Goal: Find specific page/section: Find specific page/section

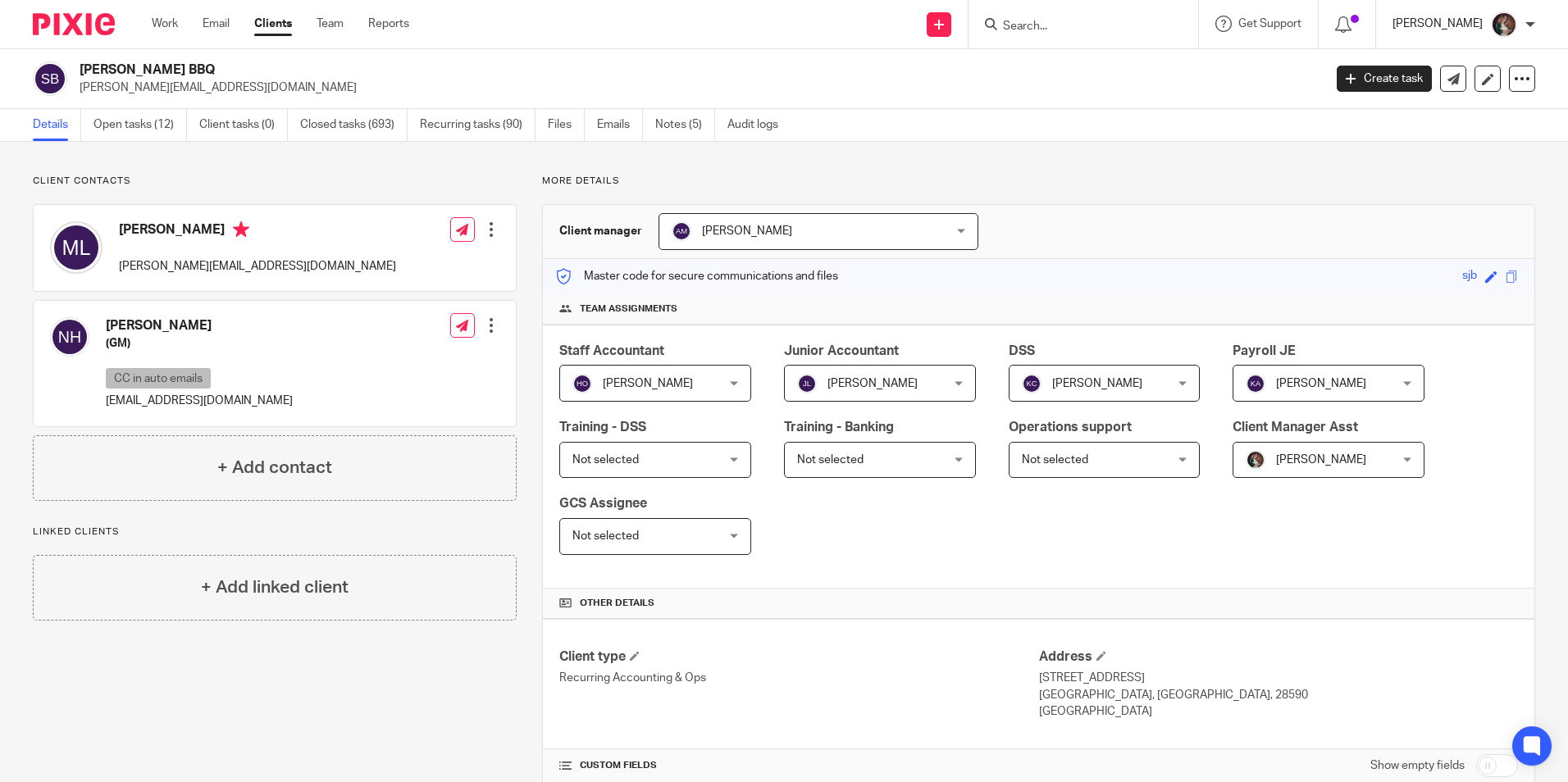
click at [1456, 28] on p "[PERSON_NAME]" at bounding box center [1437, 24] width 90 height 17
click at [1443, 67] on span "My profile" at bounding box center [1466, 66] width 51 height 12
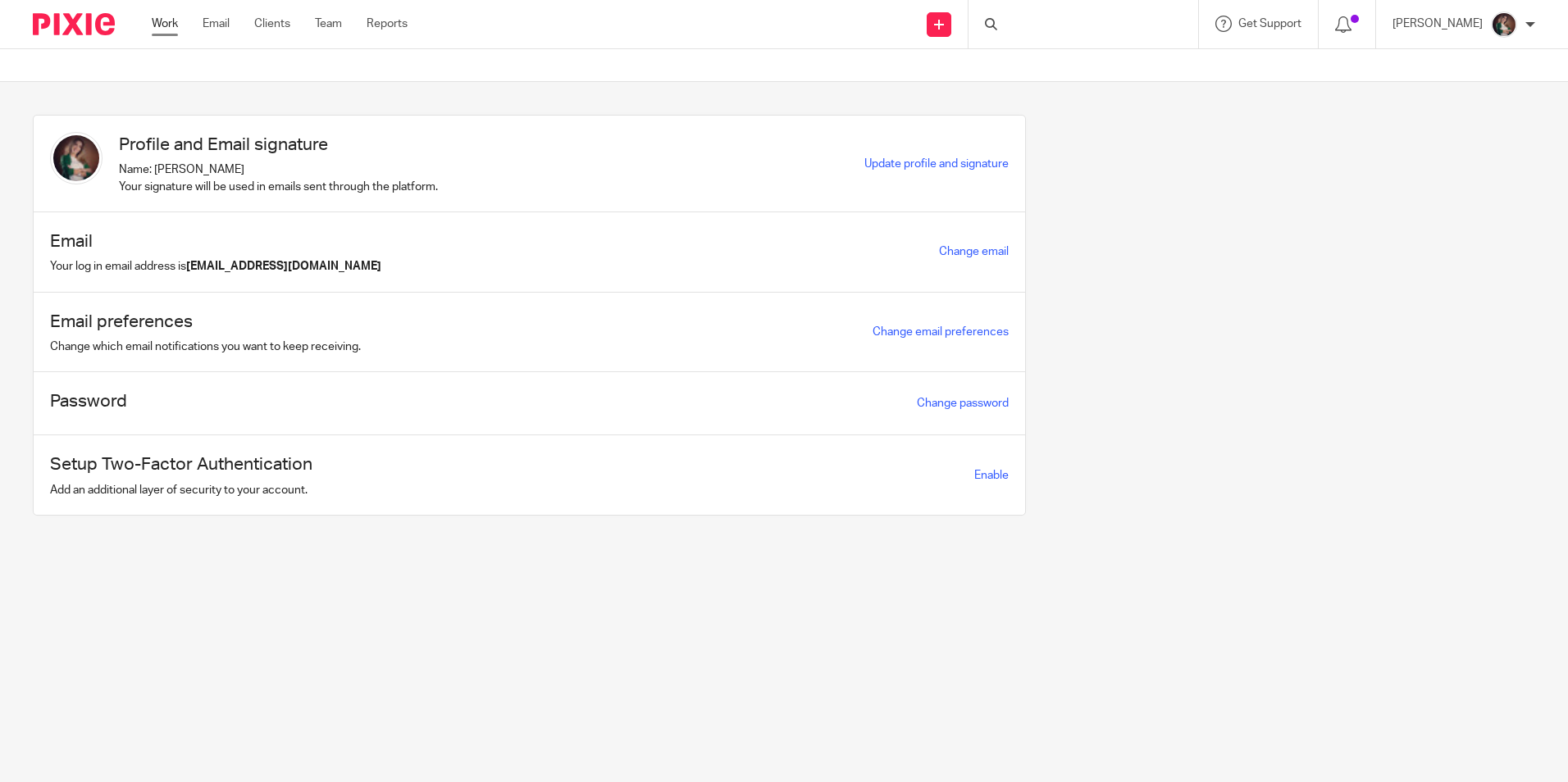
click at [160, 25] on link "Work" at bounding box center [165, 24] width 27 height 17
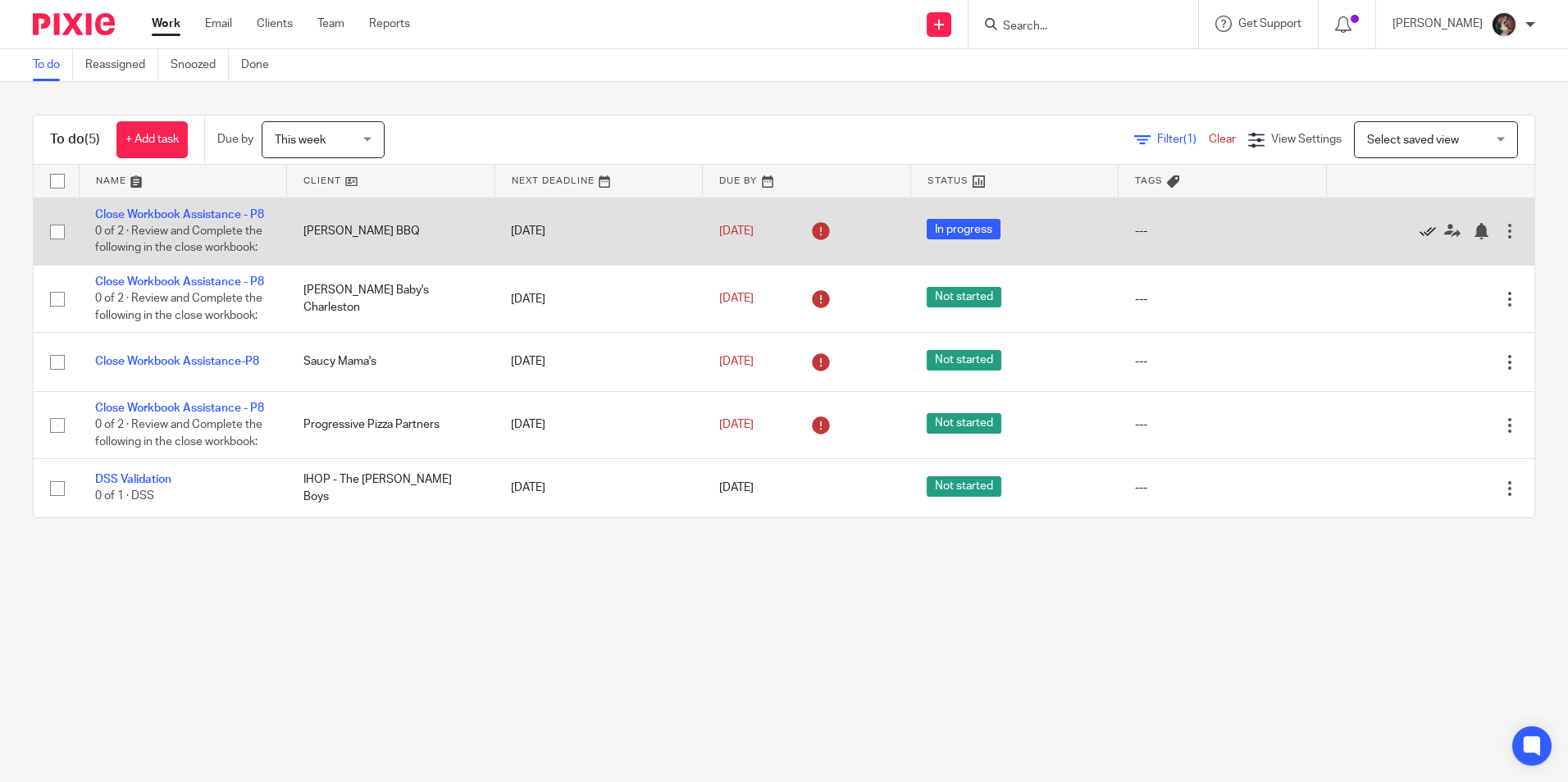
click at [1419, 237] on icon at bounding box center [1427, 232] width 17 height 17
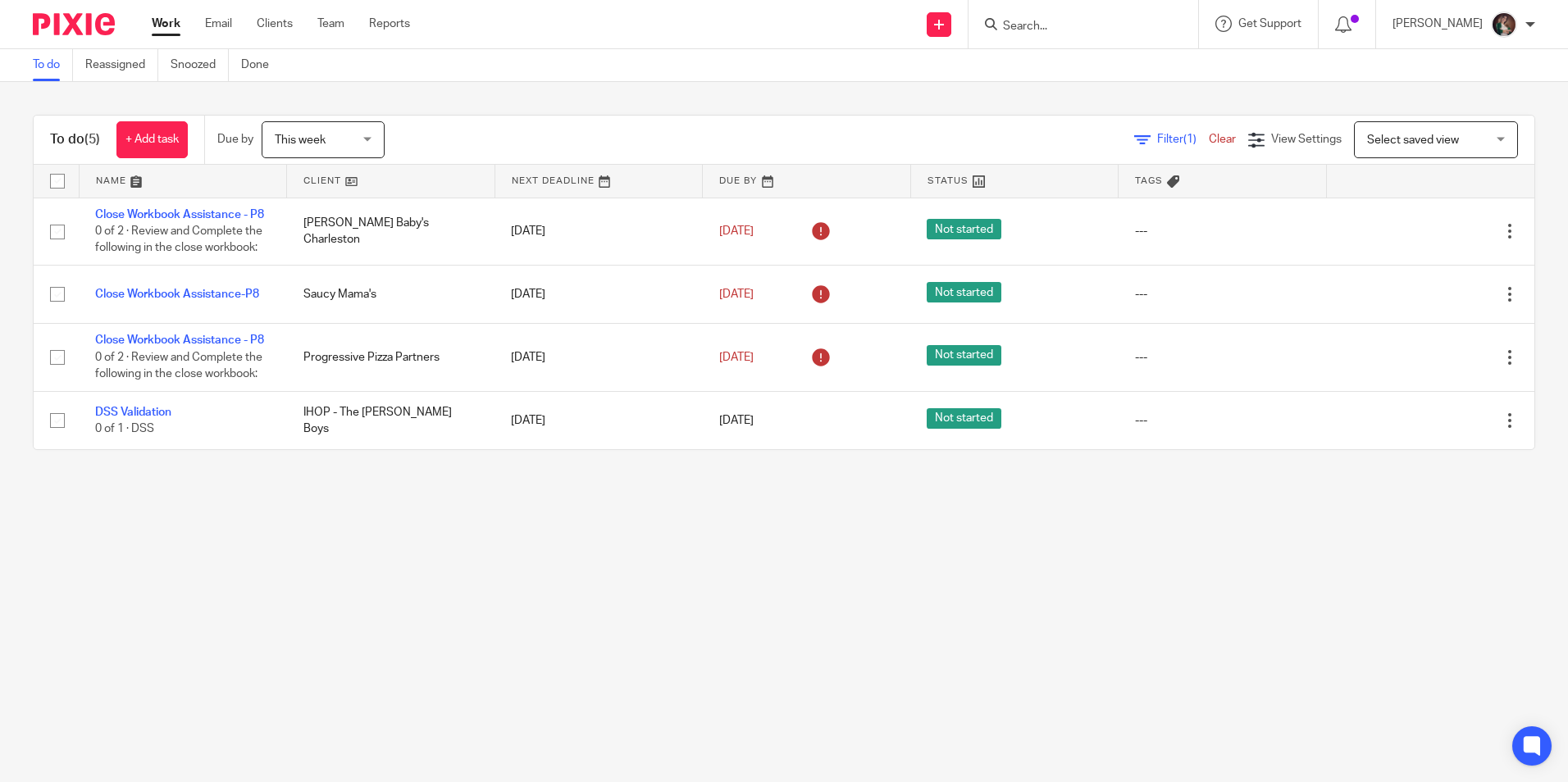
click at [1087, 27] on input "Search" at bounding box center [1074, 27] width 147 height 15
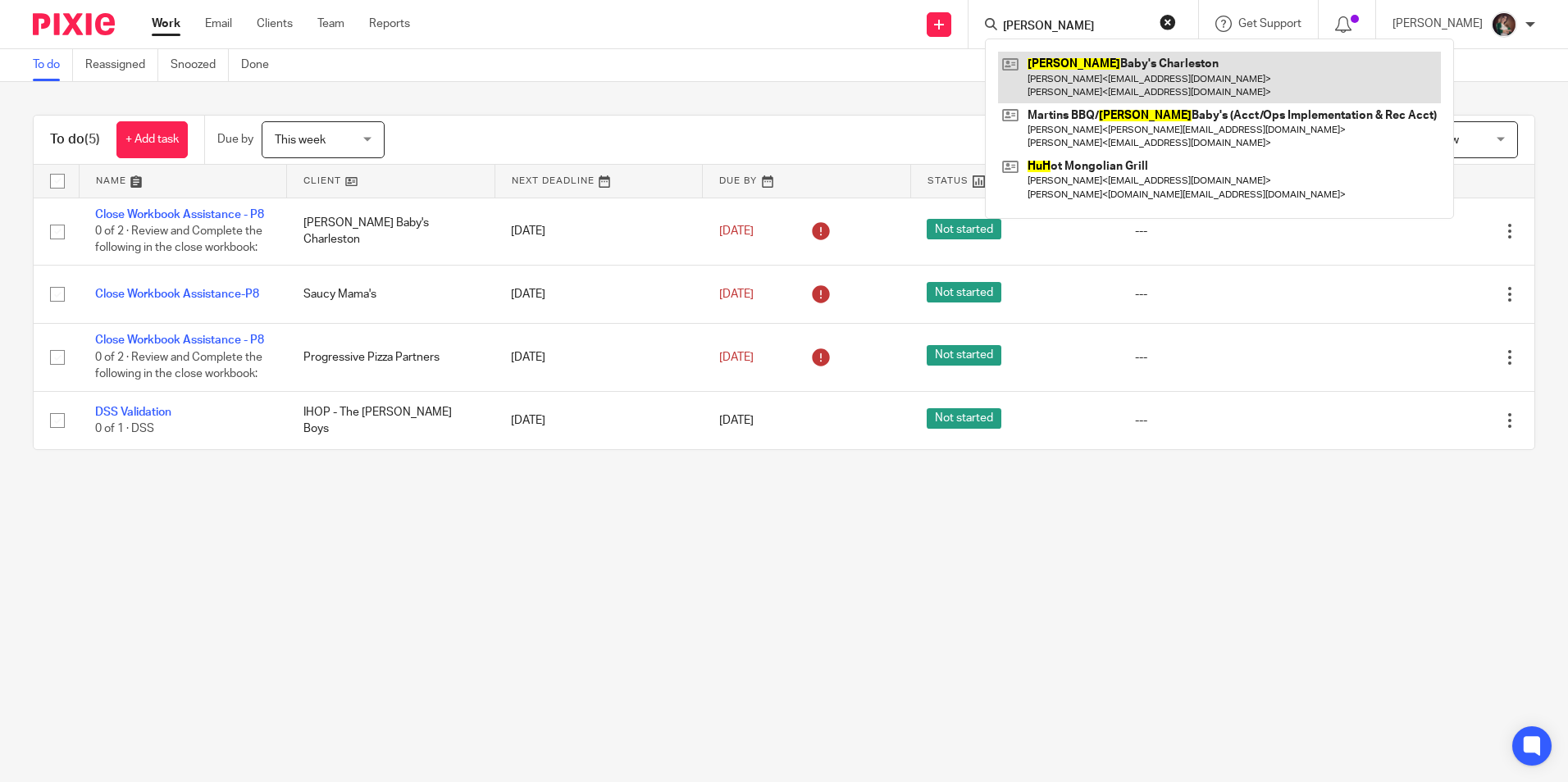
type input "[PERSON_NAME]"
click at [1112, 80] on link at bounding box center [1219, 77] width 443 height 51
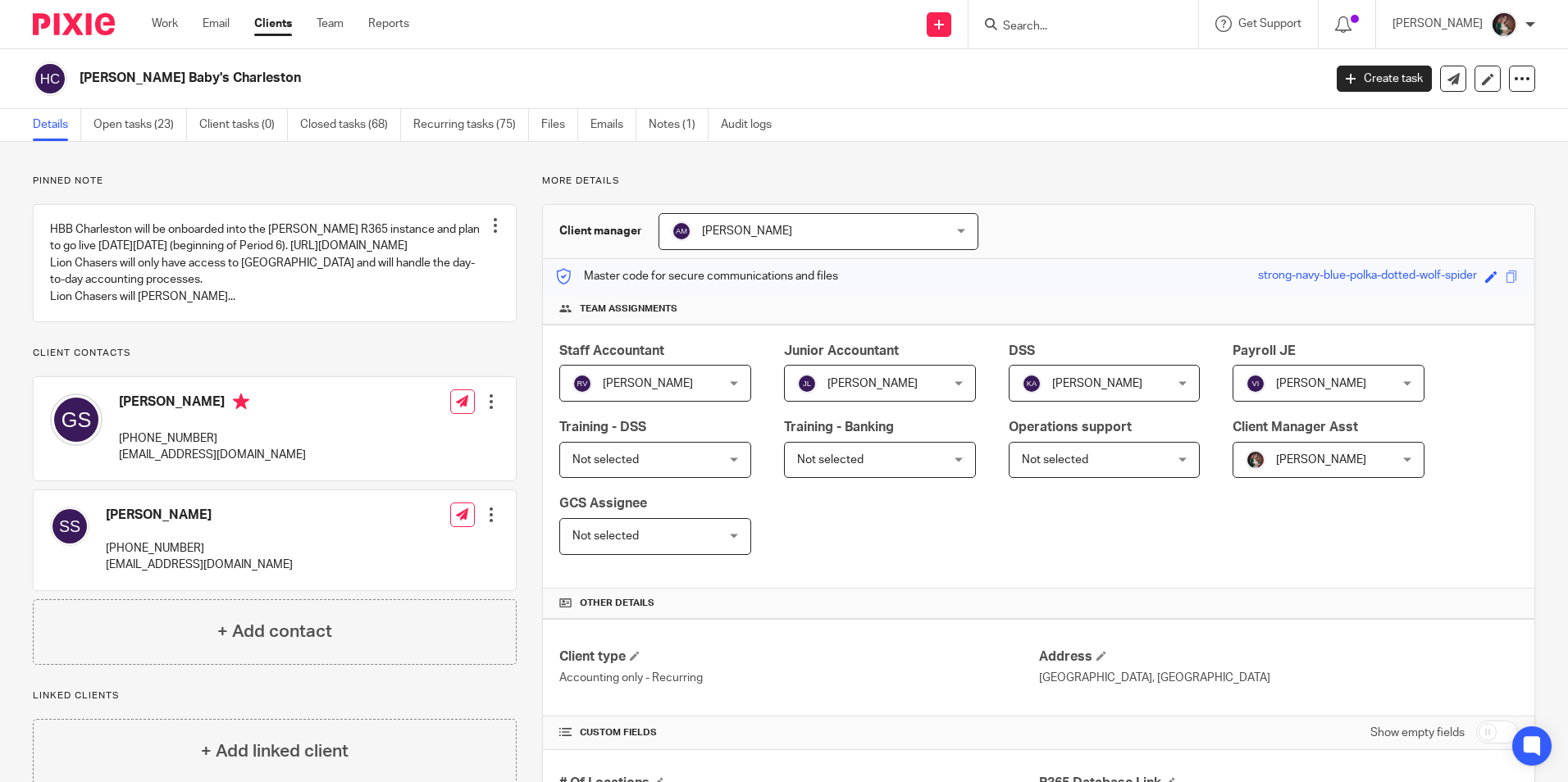
click at [1075, 22] on input "Search" at bounding box center [1074, 27] width 147 height 15
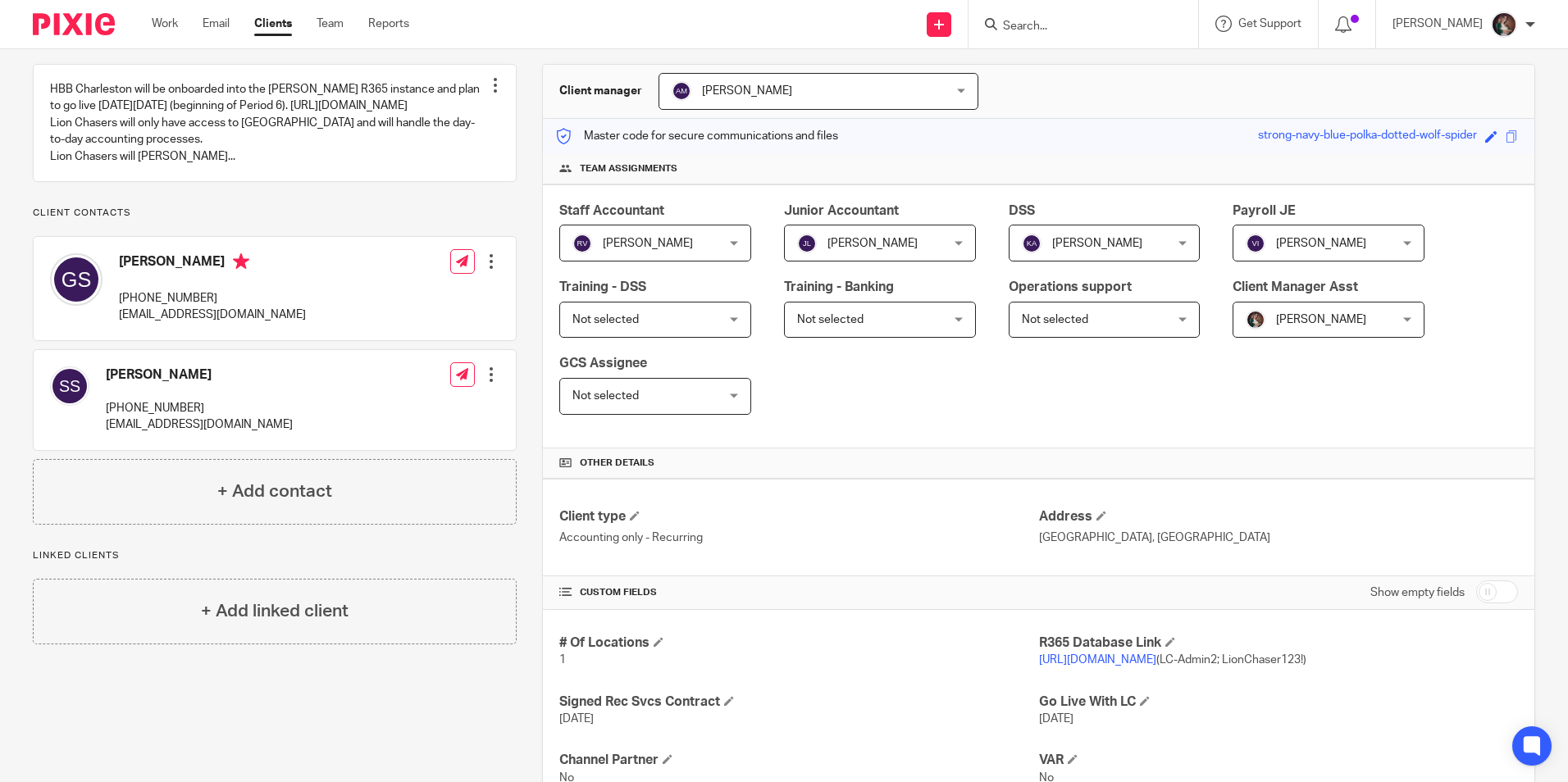
scroll to position [328, 0]
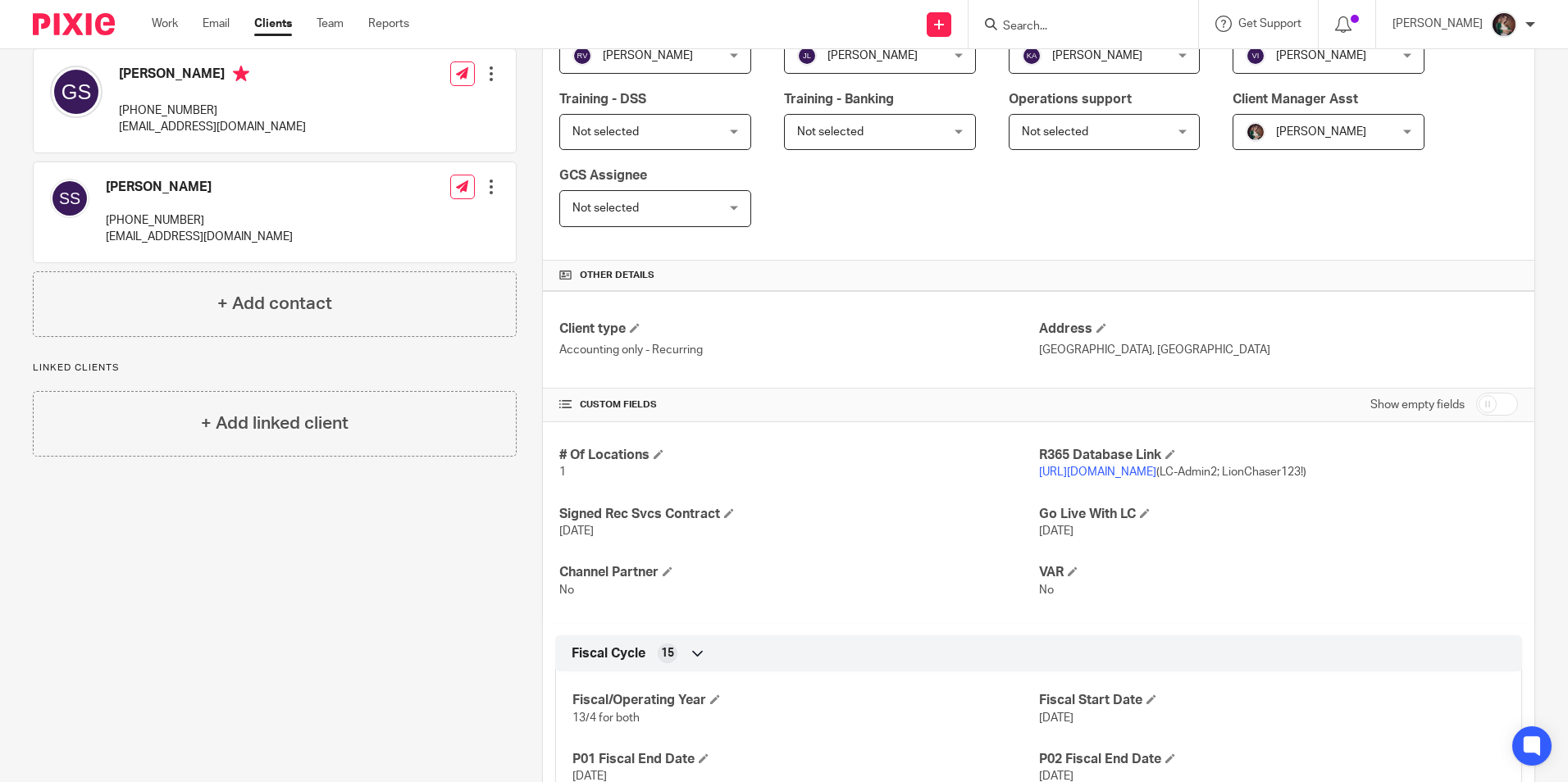
click at [1076, 471] on link "[URL][DOMAIN_NAME]" at bounding box center [1097, 472] width 117 height 12
